Goal: Information Seeking & Learning: Learn about a topic

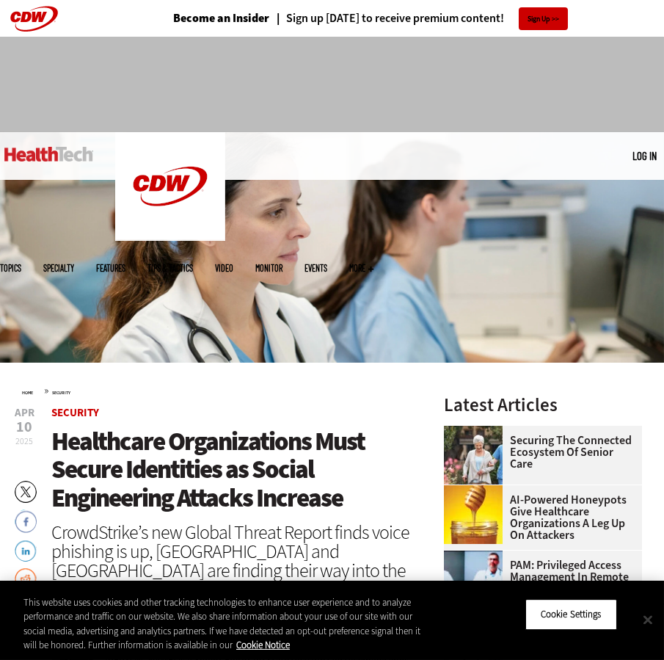
click at [647, 624] on button "Close" at bounding box center [648, 619] width 32 height 32
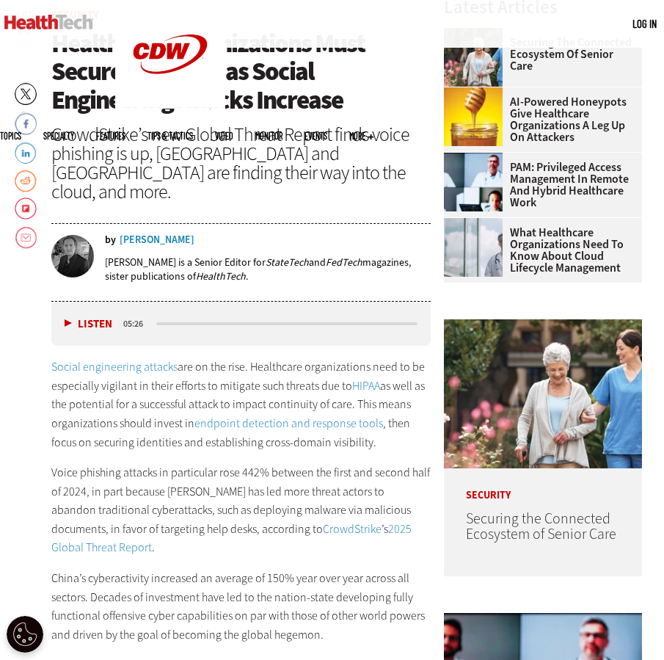
scroll to position [440, 0]
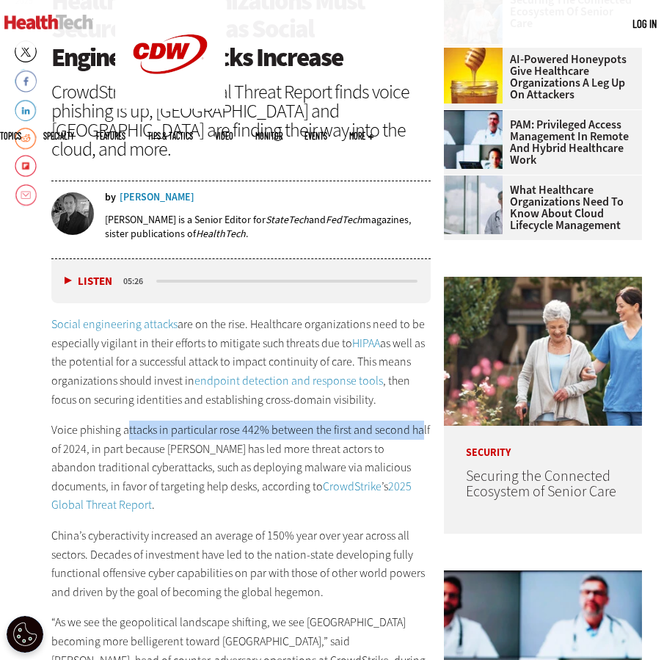
drag, startPoint x: 126, startPoint y: 413, endPoint x: 418, endPoint y: 412, distance: 292.9
click at [418, 421] on p "Voice phishing attacks in particular rose 442% between the first and second hal…" at bounding box center [240, 468] width 379 height 94
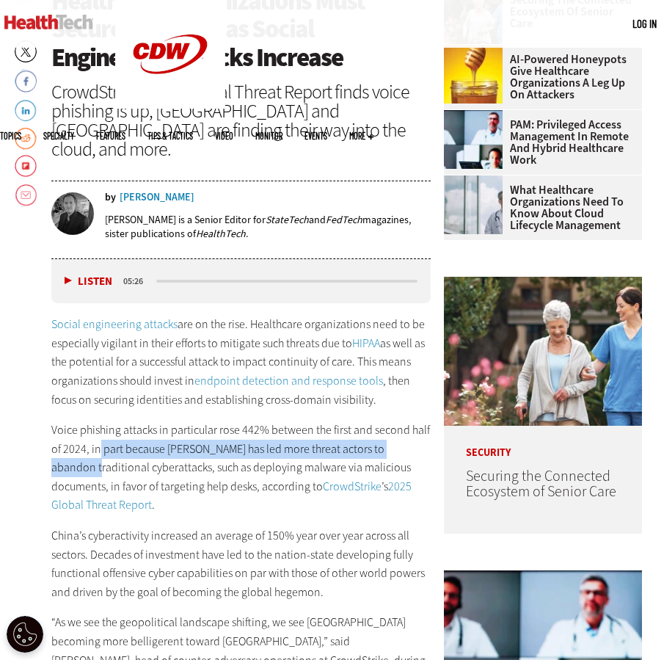
drag, startPoint x: 98, startPoint y: 429, endPoint x: 431, endPoint y: 435, distance: 332.5
click at [431, 435] on p "Voice phishing attacks in particular rose 442% between the first and second hal…" at bounding box center [240, 468] width 379 height 94
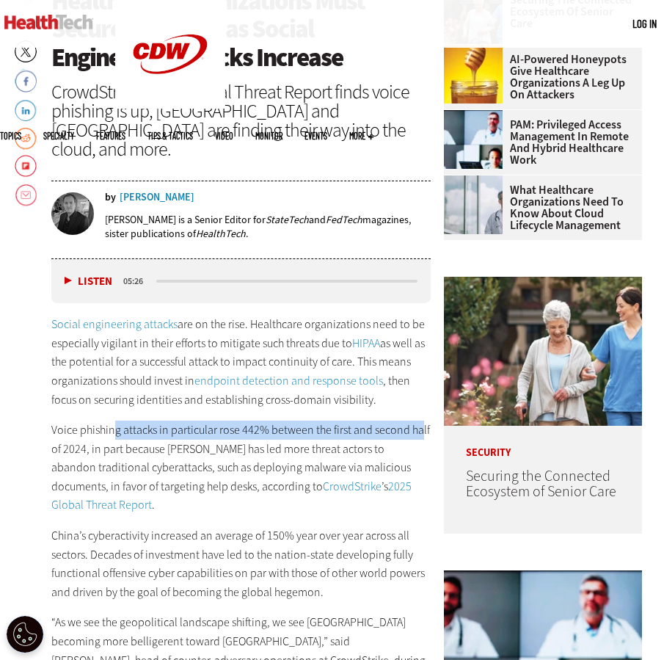
drag, startPoint x: 112, startPoint y: 411, endPoint x: 421, endPoint y: 412, distance: 308.3
click at [421, 421] on p "Voice phishing attacks in particular rose 442% between the first and second hal…" at bounding box center [240, 468] width 379 height 94
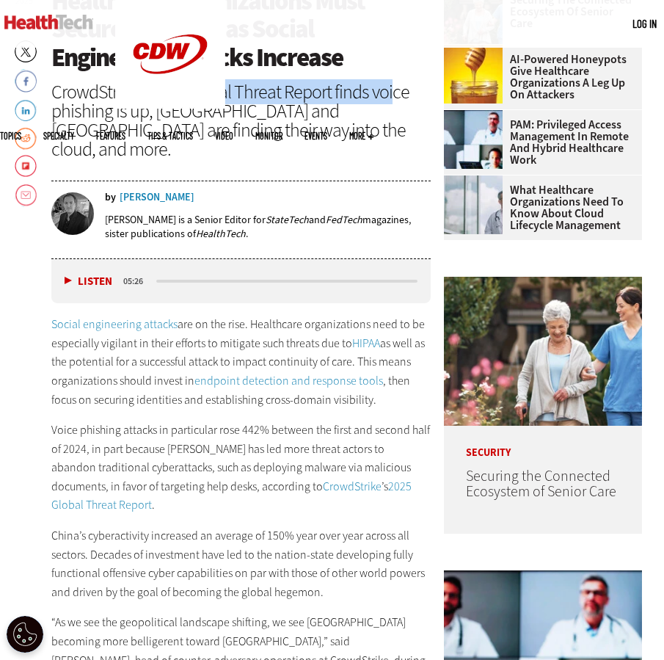
drag, startPoint x: 194, startPoint y: 90, endPoint x: 388, endPoint y: 81, distance: 194.0
click at [388, 82] on div "CrowdStrike’s new Global Threat Report finds voice phishing is up, [GEOGRAPHIC_…" at bounding box center [240, 120] width 379 height 76
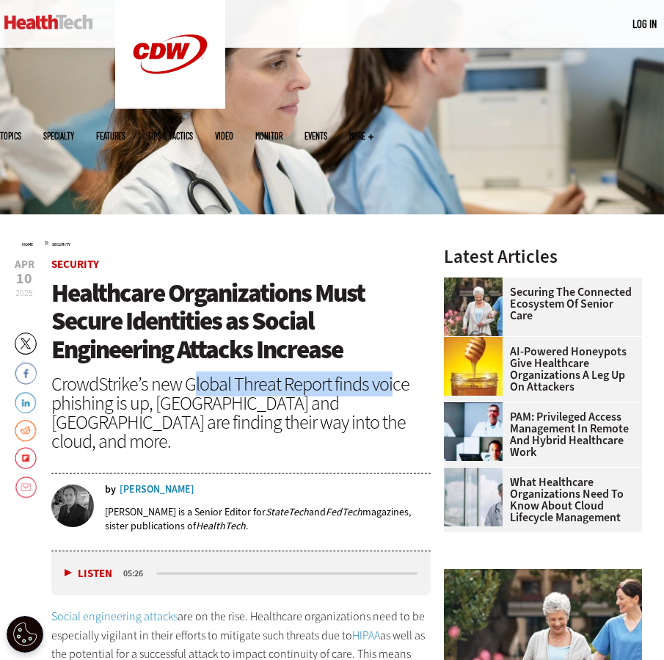
scroll to position [147, 0]
